Goal: Check status: Check status

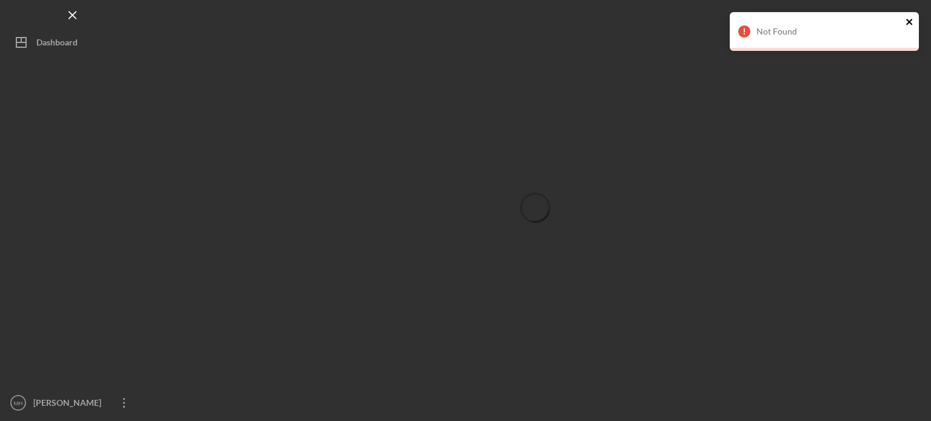
click at [910, 19] on icon "close" at bounding box center [909, 22] width 6 height 6
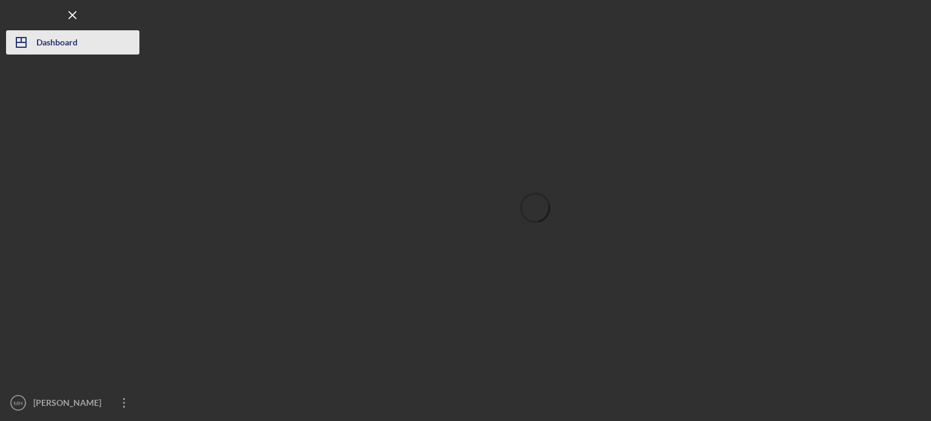
click at [43, 37] on div "Dashboard" at bounding box center [56, 43] width 41 height 27
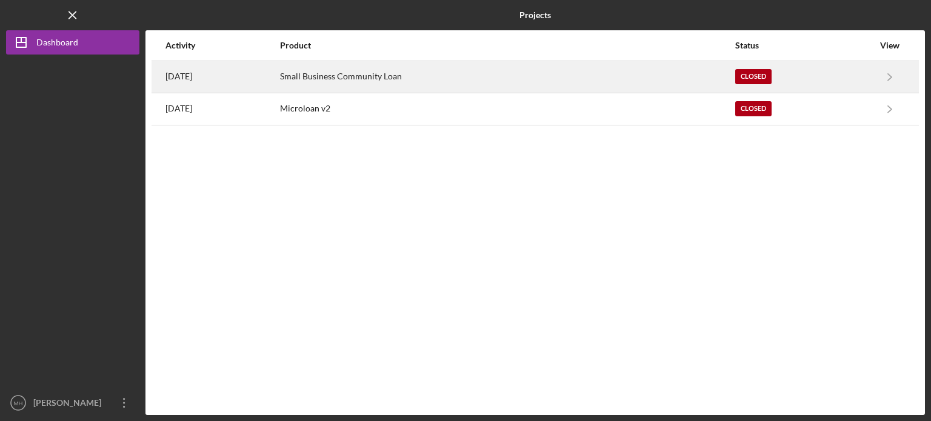
click at [502, 79] on div "Small Business Community Loan" at bounding box center [507, 77] width 455 height 30
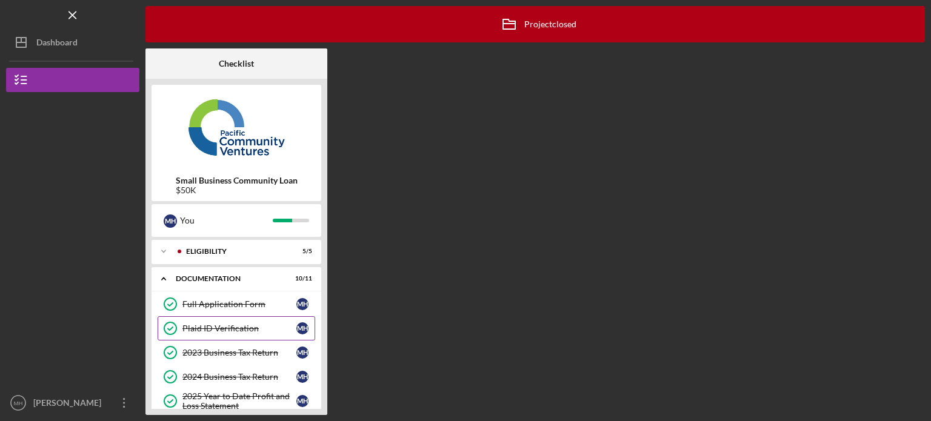
scroll to position [213, 0]
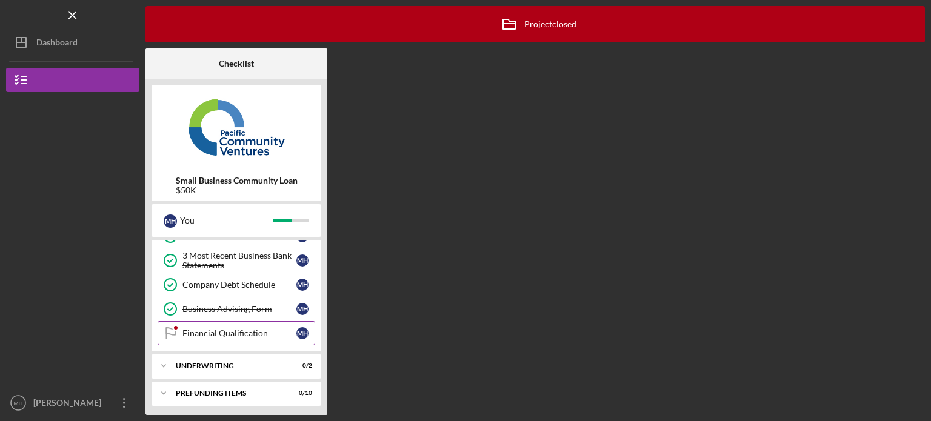
click at [234, 336] on link "Financial Qualification Financial Qualification M H" at bounding box center [237, 333] width 158 height 24
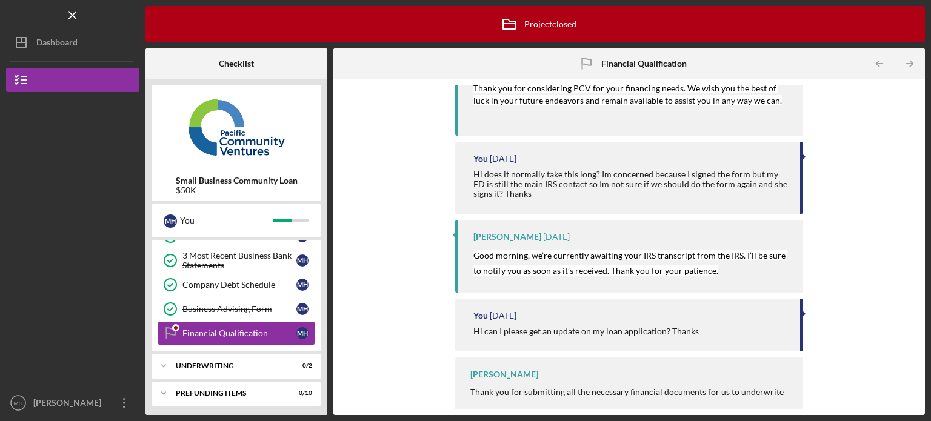
scroll to position [271, 0]
